Goal: Task Accomplishment & Management: Use online tool/utility

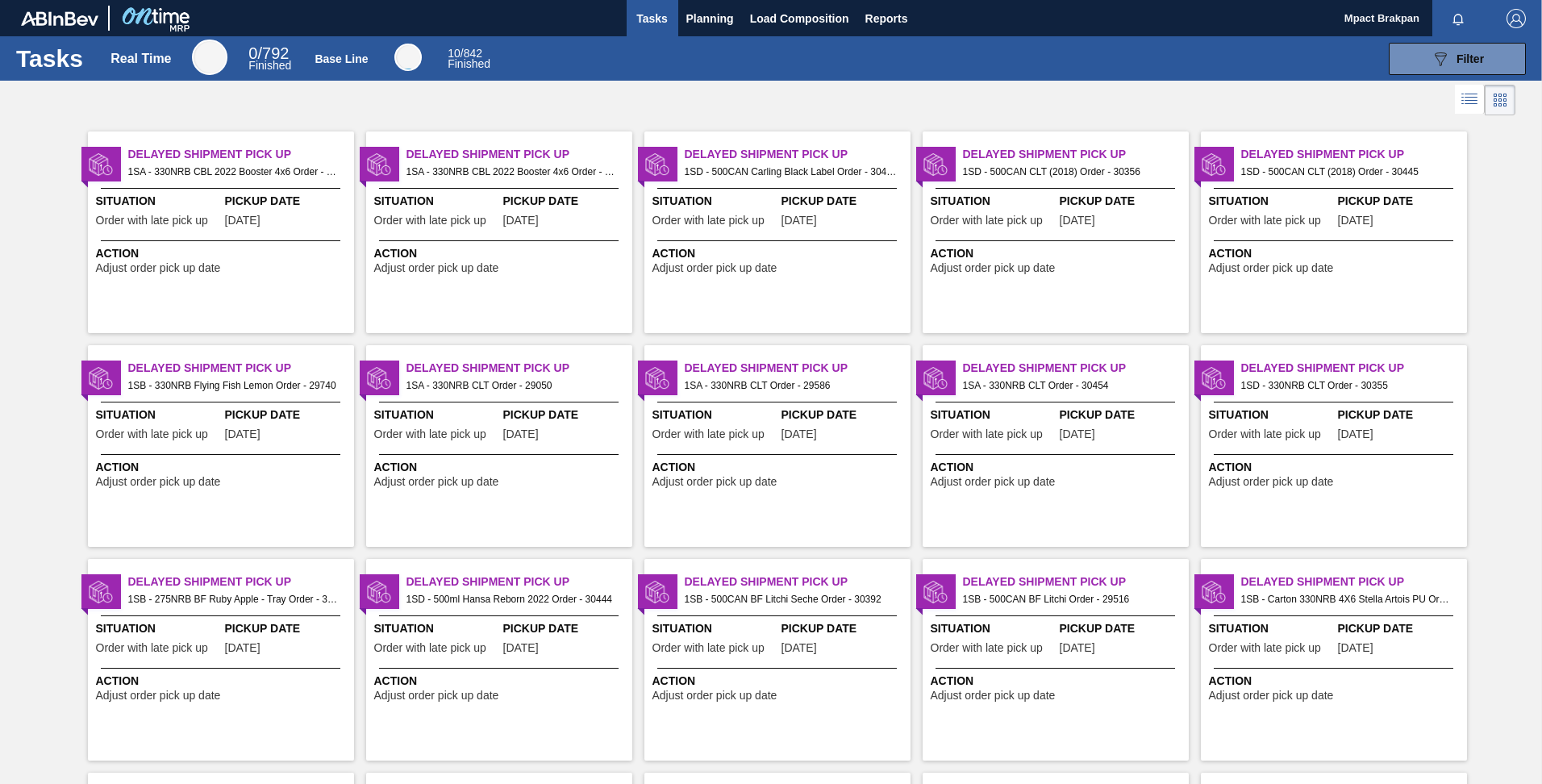
scroll to position [658, 0]
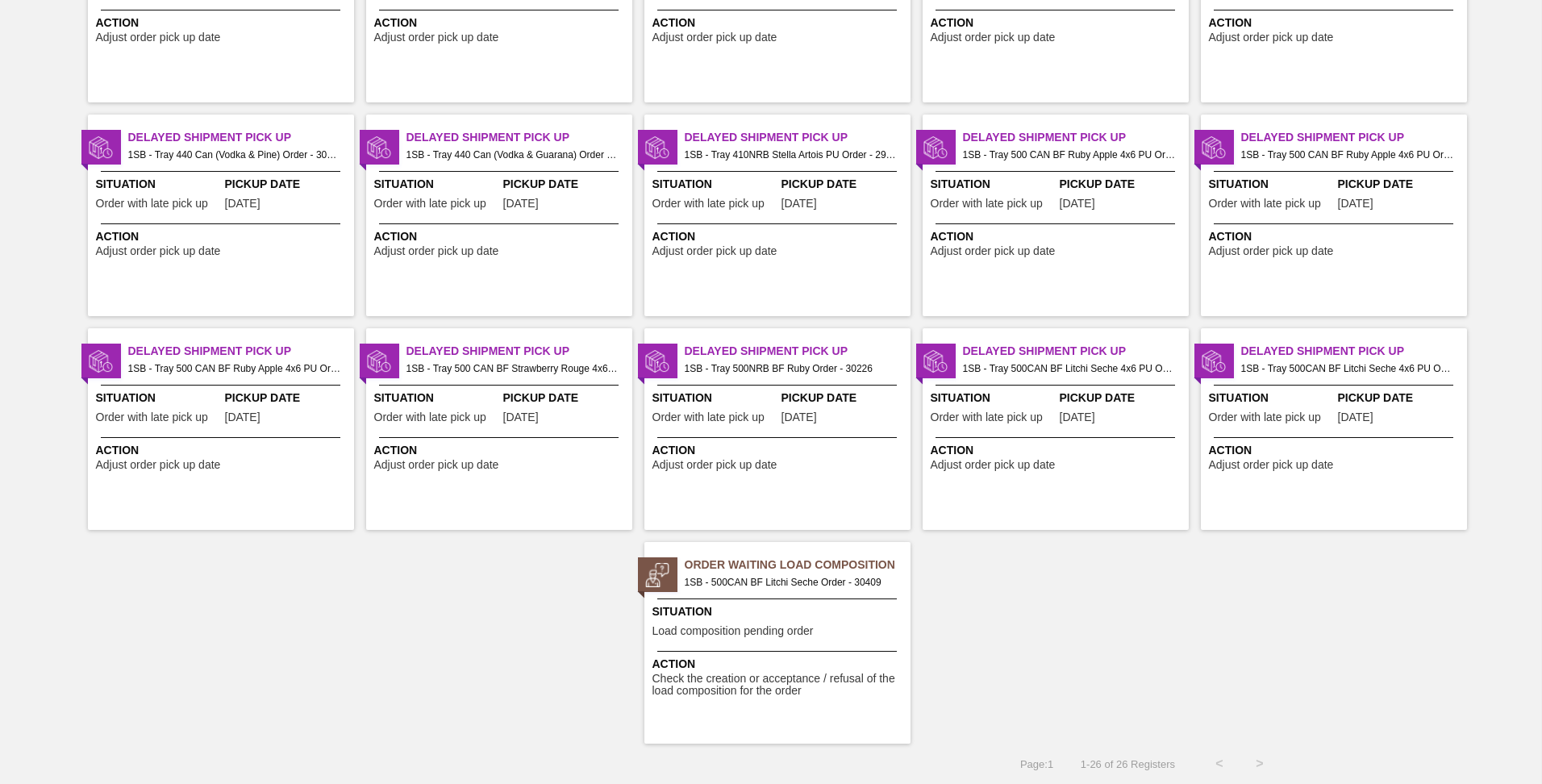
click at [754, 626] on span "Load composition pending order" at bounding box center [733, 630] width 162 height 12
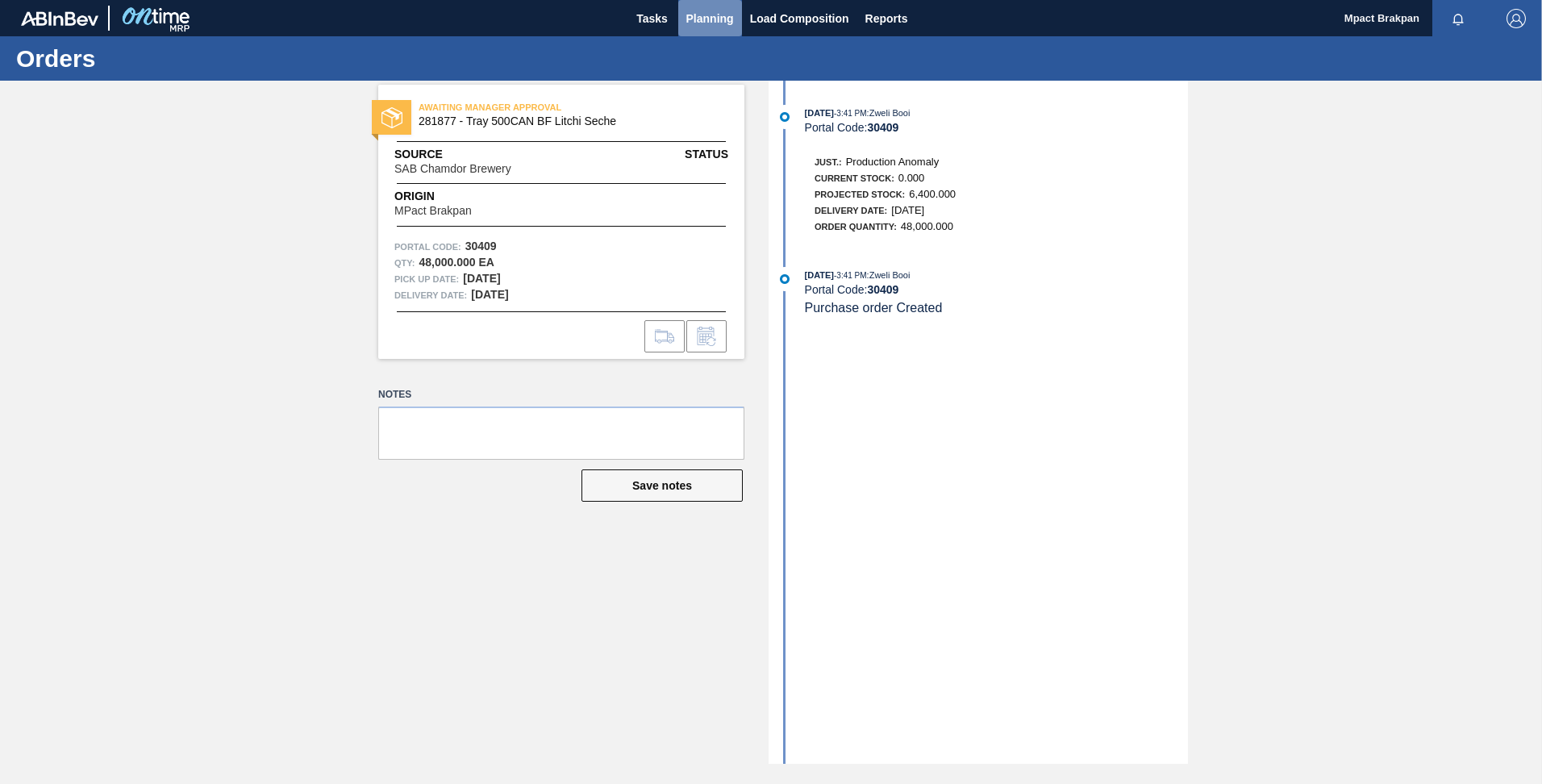
click at [700, 14] on span "Planning" at bounding box center [710, 18] width 48 height 19
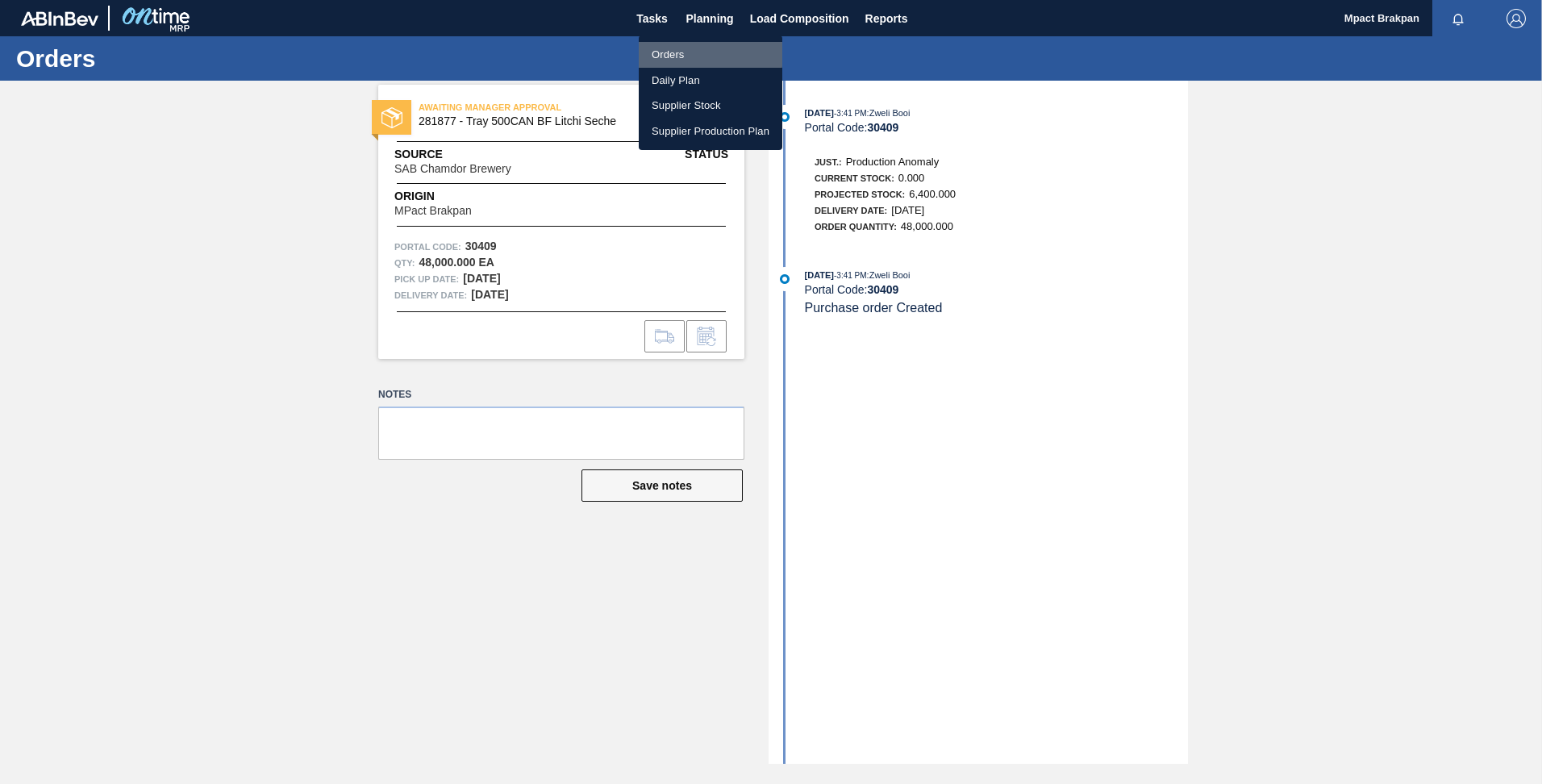
click at [666, 52] on li "Orders" at bounding box center [710, 54] width 144 height 26
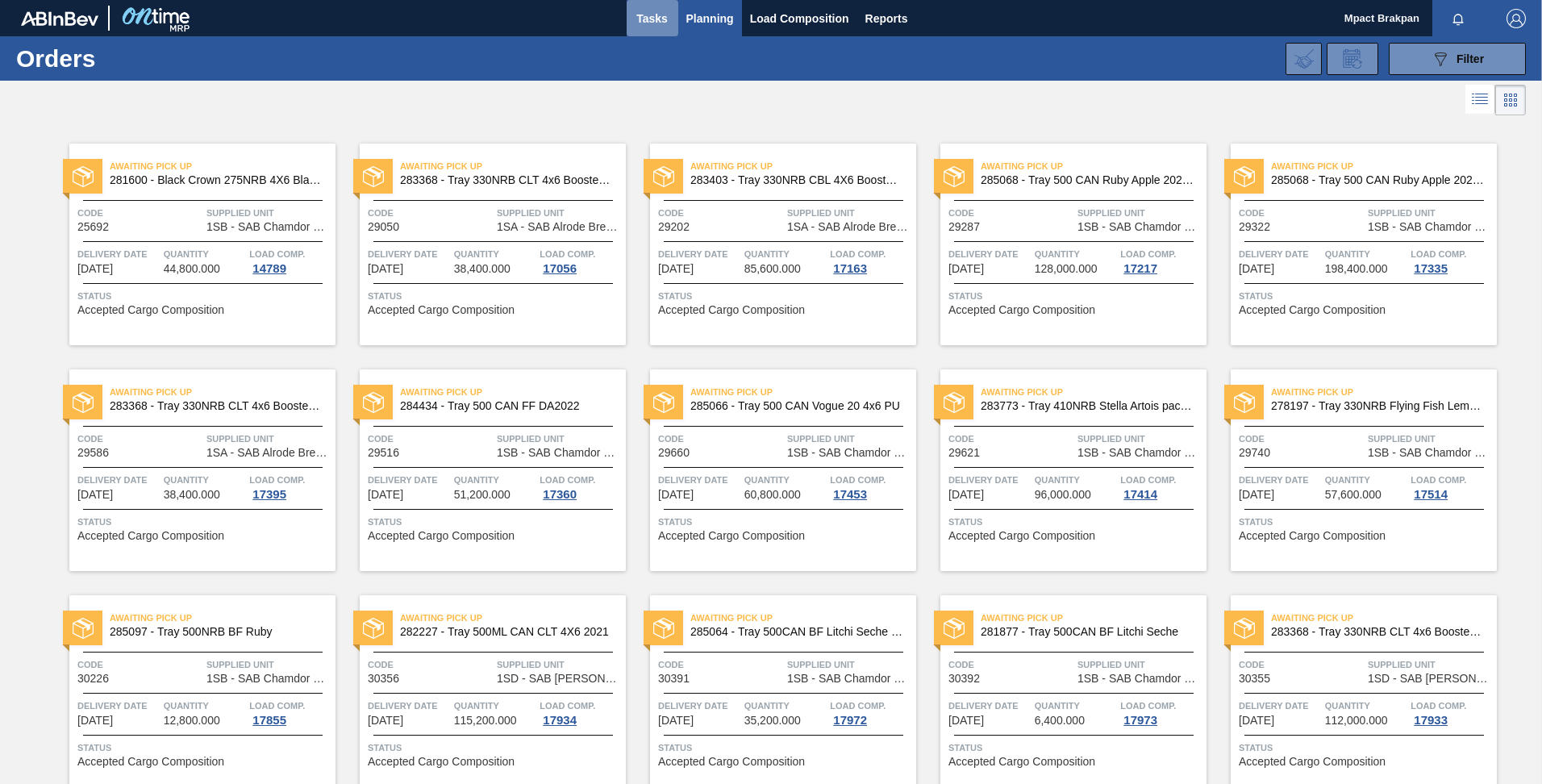
click at [650, 21] on span "Tasks" at bounding box center [652, 18] width 35 height 19
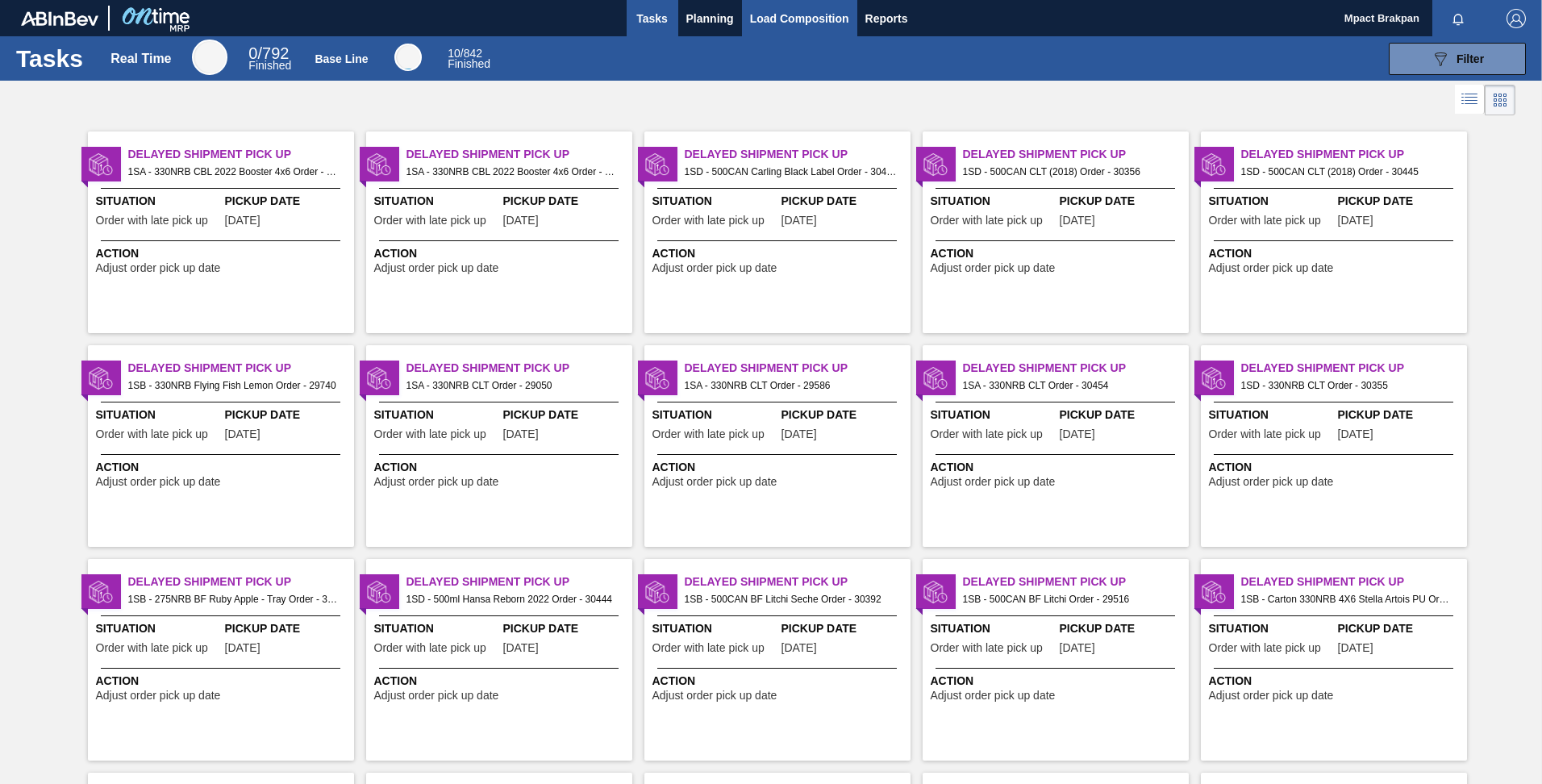
click at [780, 11] on span "Load Composition" at bounding box center [799, 18] width 99 height 19
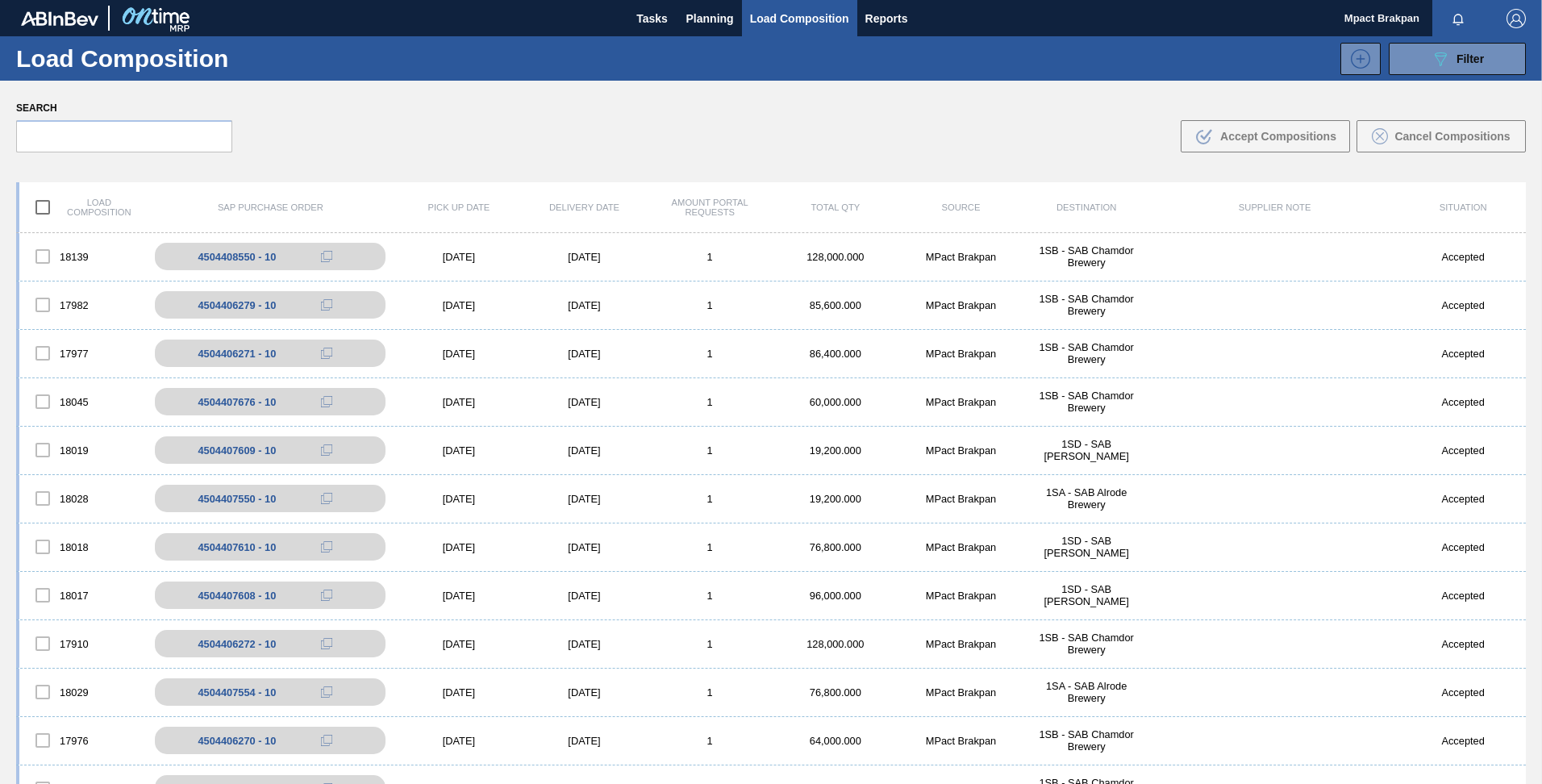
click at [1523, 214] on div "Load composition SAP Purchase Order Pick up Date Delivery Date Amount Portal Re…" at bounding box center [771, 535] width 1542 height 732
click at [653, 11] on span "Tasks" at bounding box center [652, 18] width 35 height 19
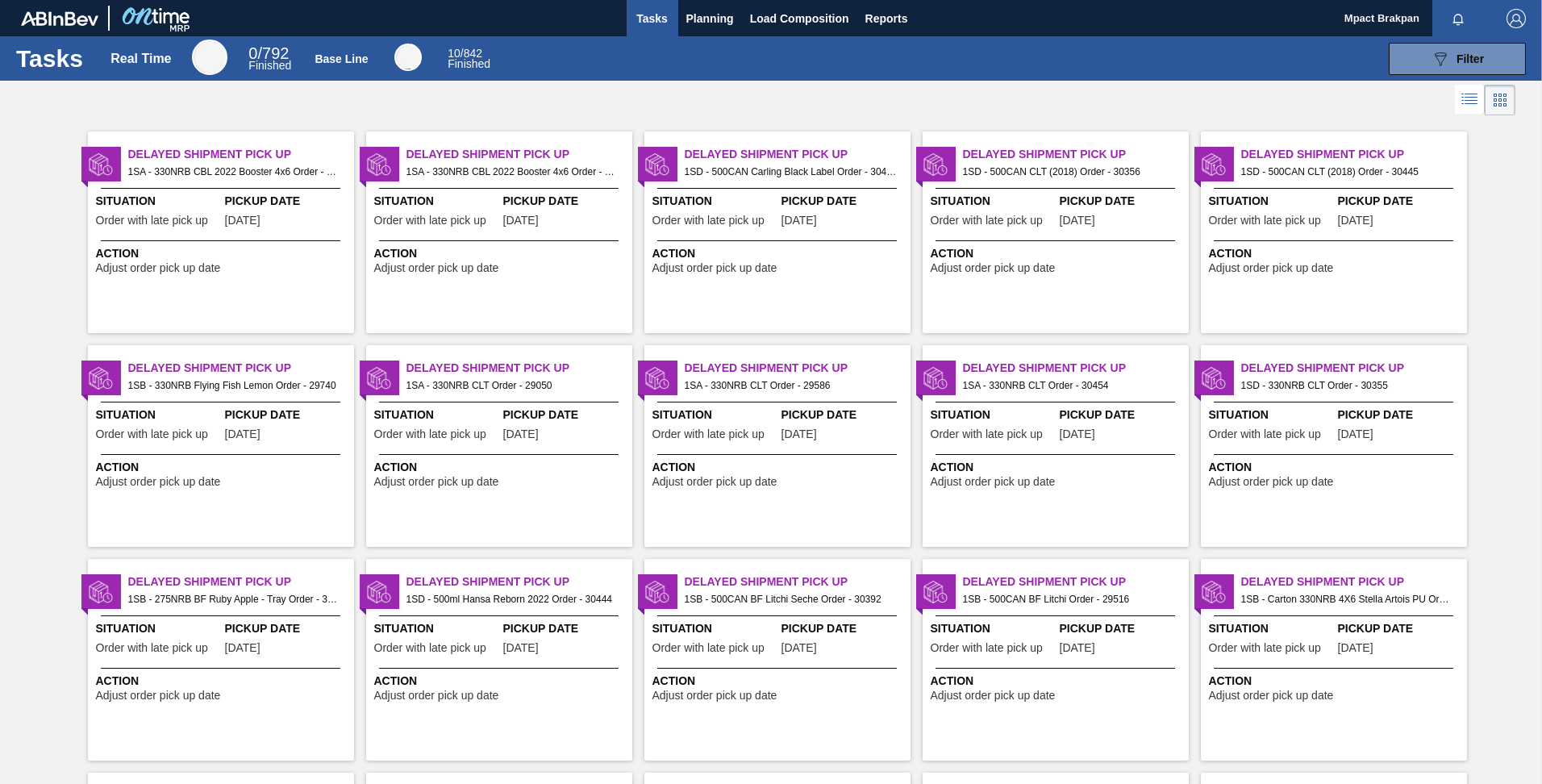
scroll to position [658, 0]
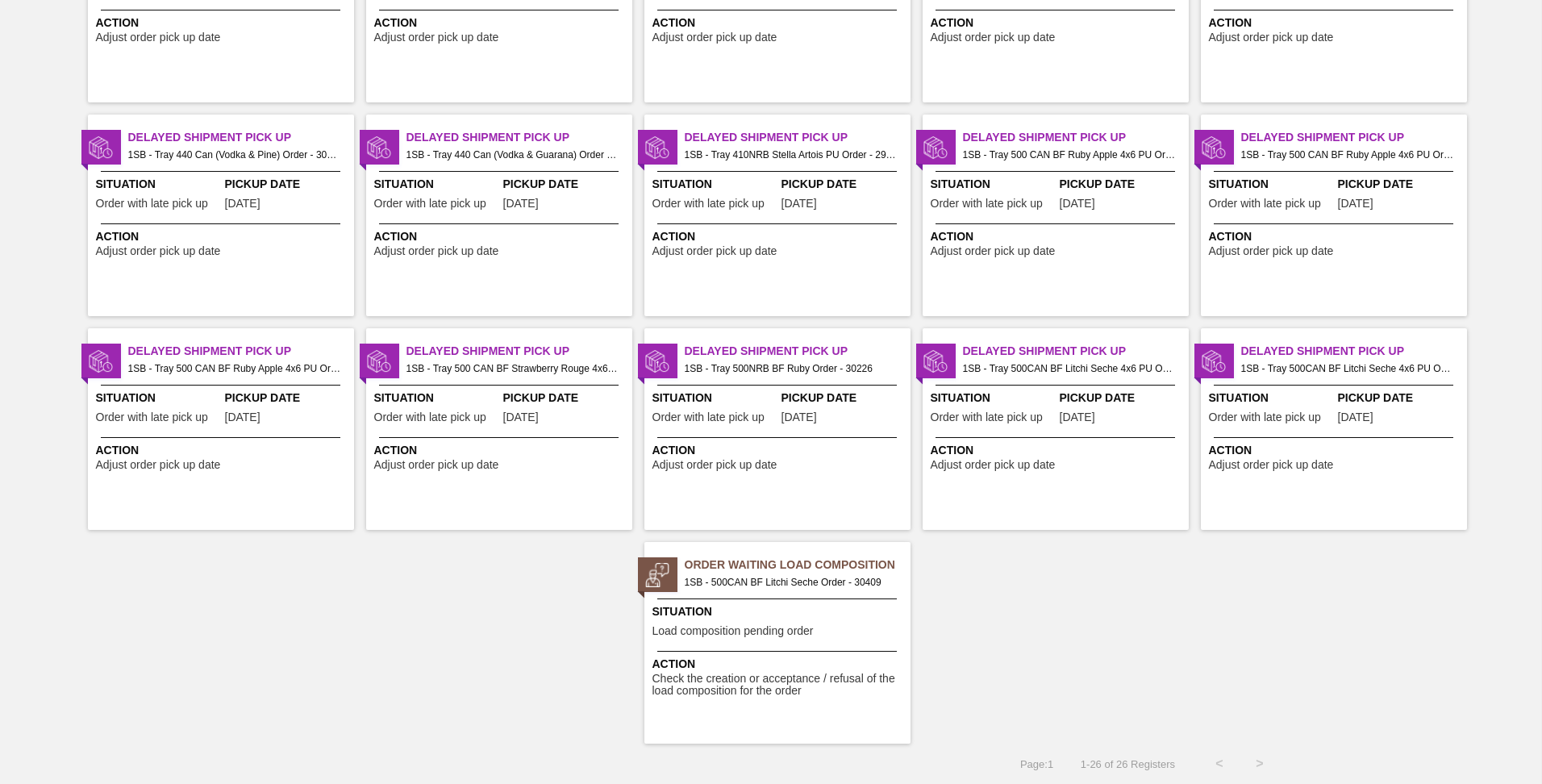
click at [696, 604] on span "Situation" at bounding box center [779, 611] width 254 height 17
